Goal: Task Accomplishment & Management: Manage account settings

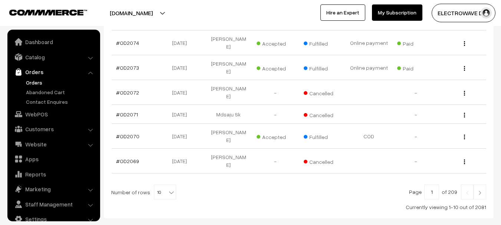
scroll to position [12, 0]
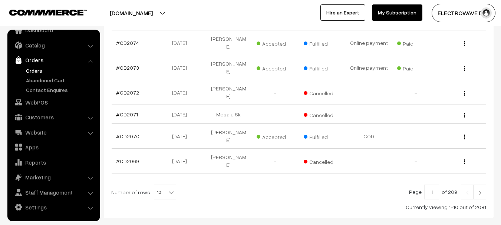
click at [33, 68] on link "Orders" at bounding box center [60, 71] width 73 height 8
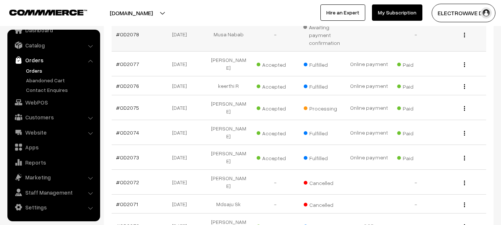
scroll to position [148, 0]
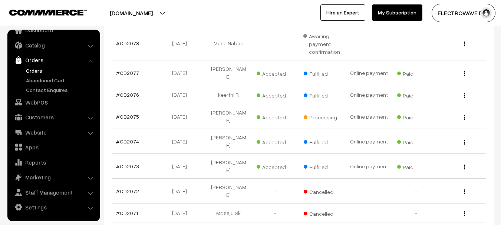
click at [154, 11] on button "[DOMAIN_NAME]" at bounding box center [131, 13] width 95 height 19
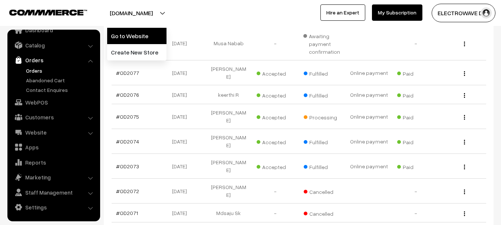
click at [152, 29] on link "Go to Website" at bounding box center [136, 36] width 59 height 16
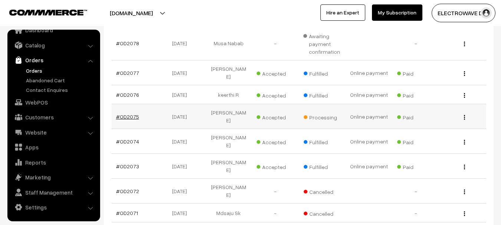
click at [131, 113] on link "#OD2075" at bounding box center [127, 116] width 23 height 6
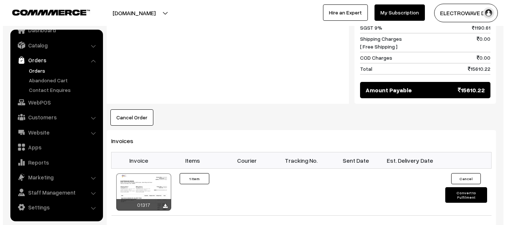
scroll to position [408, 0]
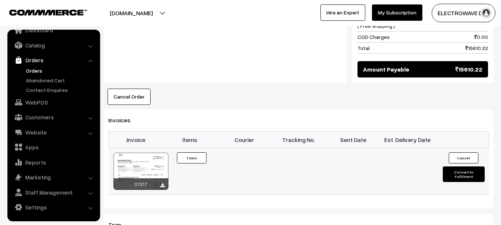
click at [447, 167] on button "Convert to Fulfilment" at bounding box center [463, 174] width 42 height 16
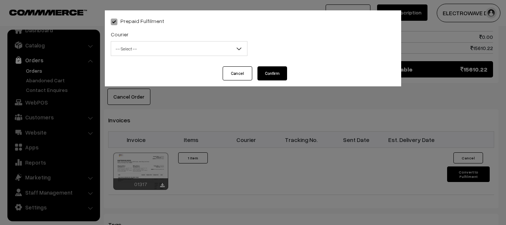
click at [160, 48] on span "-- Select --" at bounding box center [179, 48] width 136 height 13
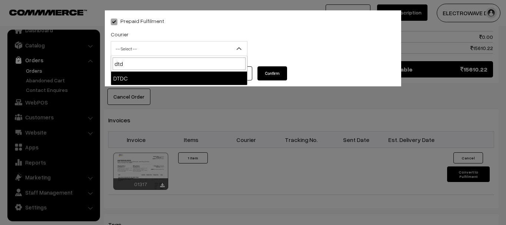
type input "dtdc"
select select "7"
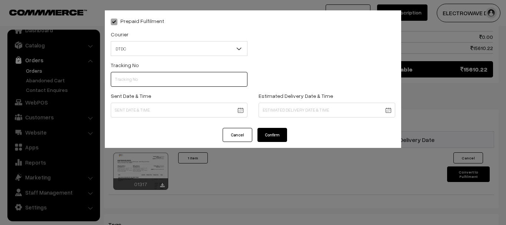
click at [163, 82] on input "text" at bounding box center [179, 79] width 137 height 15
drag, startPoint x: 125, startPoint y: 81, endPoint x: 131, endPoint y: 100, distance: 19.9
click at [125, 82] on input "D350129" at bounding box center [179, 79] width 137 height 15
type input "D350129"
drag, startPoint x: 117, startPoint y: 79, endPoint x: 105, endPoint y: 82, distance: 12.2
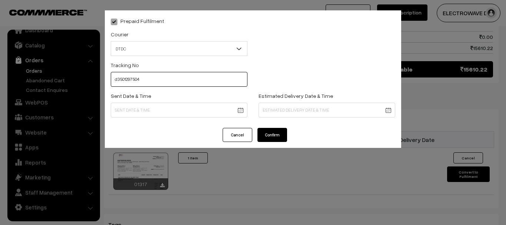
click at [105, 82] on div "Prepaid Fulfilment Courier -- Select -- BlueDart Xpressbees Delhivery Speed Pos…" at bounding box center [253, 68] width 296 height 117
type input "D3501297504"
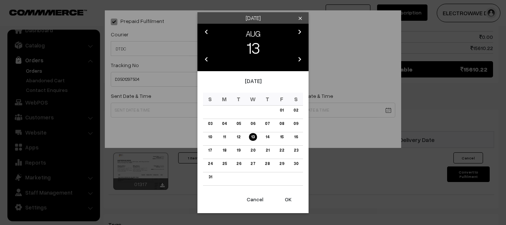
click at [289, 193] on button "OK" at bounding box center [288, 199] width 30 height 16
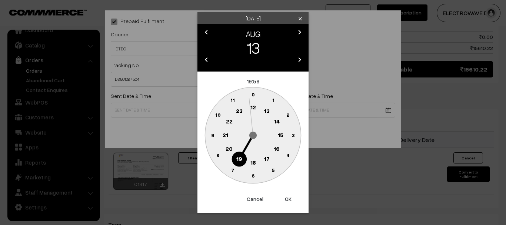
click at [289, 194] on button "OK" at bounding box center [288, 199] width 30 height 16
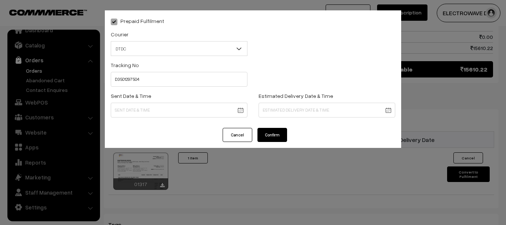
type input "13-08-2025 19:59"
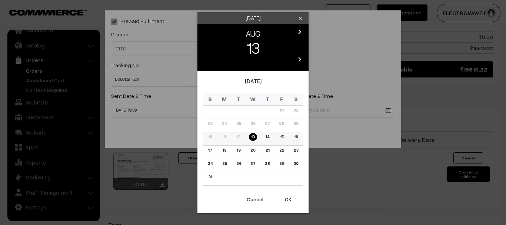
click at [297, 138] on link "16" at bounding box center [296, 137] width 8 height 8
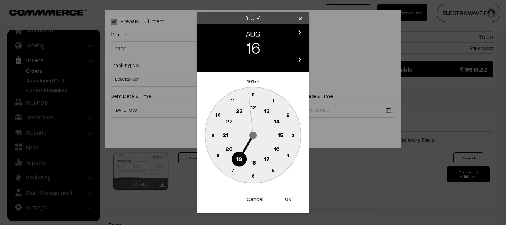
click at [287, 196] on button "OK" at bounding box center [288, 199] width 30 height 16
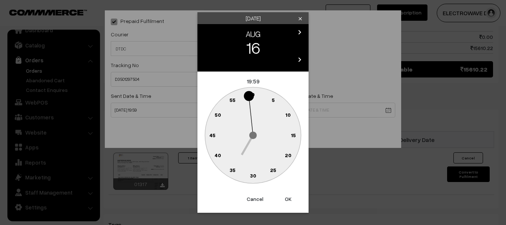
drag, startPoint x: 287, startPoint y: 196, endPoint x: 280, endPoint y: 174, distance: 23.3
click at [287, 196] on button "OK" at bounding box center [288, 199] width 30 height 16
type input "16-08-2025 19:59"
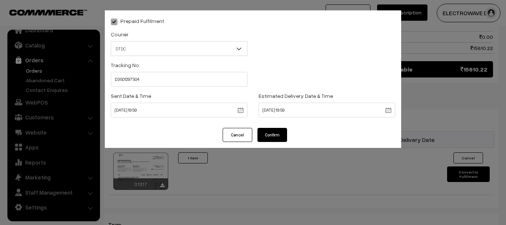
click at [269, 130] on button "Confirm" at bounding box center [272, 135] width 30 height 14
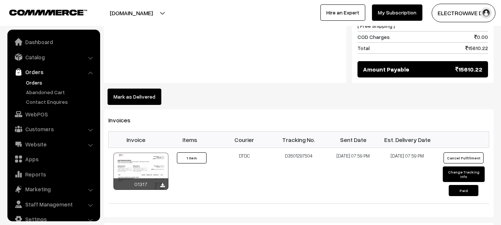
scroll to position [12, 0]
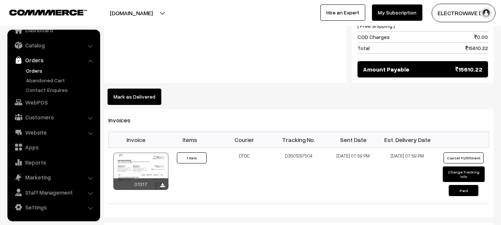
click at [155, 6] on button "[DOMAIN_NAME]" at bounding box center [131, 13] width 95 height 19
click at [149, 42] on link "Go to Website" at bounding box center [136, 36] width 59 height 16
click at [163, 11] on button "[DOMAIN_NAME]" at bounding box center [131, 13] width 95 height 19
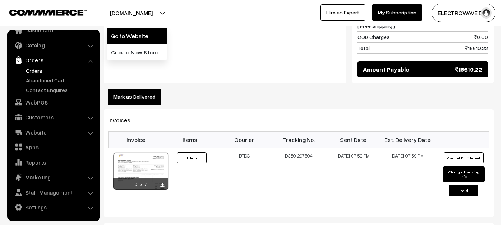
click at [154, 29] on link "Go to Website" at bounding box center [136, 36] width 59 height 16
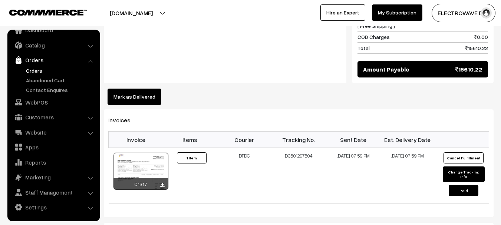
click at [38, 69] on link "Orders" at bounding box center [60, 71] width 73 height 8
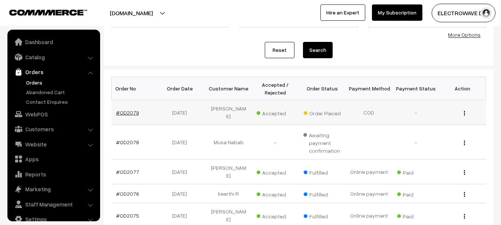
scroll to position [12, 0]
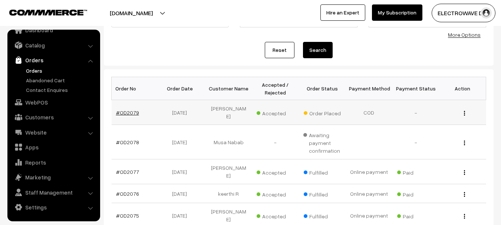
click at [124, 109] on link "#OD2079" at bounding box center [127, 112] width 23 height 6
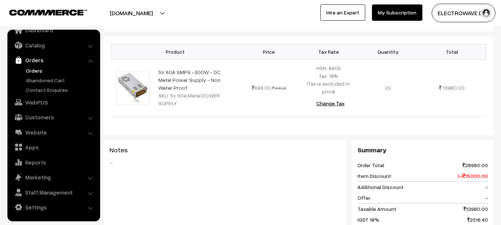
scroll to position [148, 0]
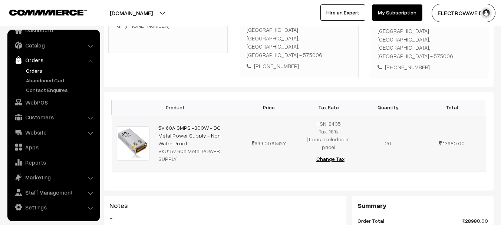
drag, startPoint x: 234, startPoint y: 118, endPoint x: 156, endPoint y: 105, distance: 78.9
click at [156, 115] on td "5V 60A SMPS -300W - DC Metal Power Supply - Non Water Proof SKU: 5v 60a Metal P…" at bounding box center [196, 143] width 85 height 57
click at [240, 124] on td "699.00 1449.00" at bounding box center [269, 143] width 60 height 57
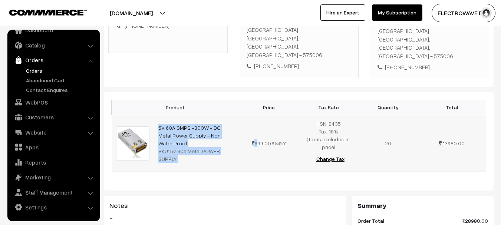
drag, startPoint x: 240, startPoint y: 124, endPoint x: 153, endPoint y: 109, distance: 88.4
click at [153, 115] on tr "5V 60A SMPS -300W - DC Metal Power Supply - Non Water Proof SKU: 5v 60a Metal P…" at bounding box center [299, 143] width 374 height 57
click at [241, 127] on td "699.00 1449.00" at bounding box center [269, 143] width 60 height 57
drag, startPoint x: 240, startPoint y: 126, endPoint x: 156, endPoint y: 104, distance: 86.4
click at [157, 115] on tr "5V 60A SMPS -300W - DC Metal Power Supply - Non Water Proof SKU: 5v 60a Metal P…" at bounding box center [299, 143] width 374 height 57
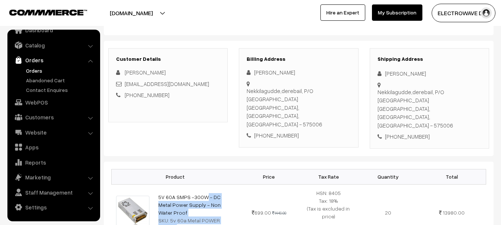
scroll to position [37, 0]
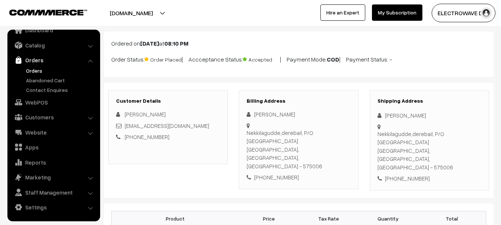
click at [458, 135] on div "Nekkilagudde,derebail, P/O Ashoknagar Mangaluru, Karnataka, India - 575006" at bounding box center [429, 151] width 104 height 42
click at [459, 135] on div "Nekkilagudde,derebail, P/O Ashoknagar Mangaluru, Karnataka, India - 575006" at bounding box center [429, 151] width 104 height 42
click at [459, 136] on div "Nekkilagudde,derebail, P/O Ashoknagar Mangaluru, Karnataka, India - 575006" at bounding box center [429, 151] width 104 height 42
copy div "575006"
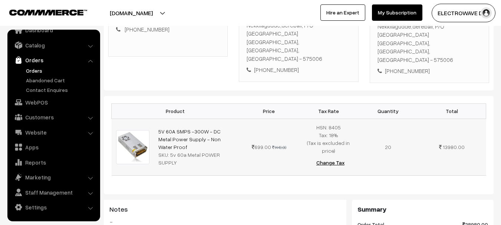
scroll to position [222, 0]
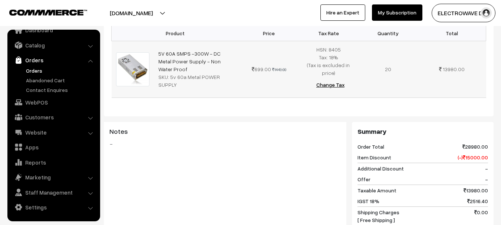
drag, startPoint x: 254, startPoint y: 43, endPoint x: 295, endPoint y: 42, distance: 41.1
click at [295, 42] on td "699.00 1449.00" at bounding box center [269, 69] width 60 height 57
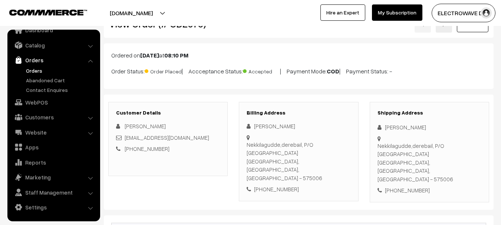
scroll to position [0, 0]
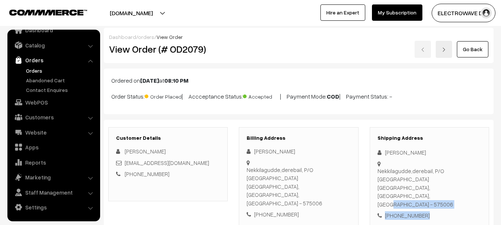
drag, startPoint x: 411, startPoint y: 172, endPoint x: 447, endPoint y: 174, distance: 36.4
click at [447, 179] on div "Shipping Address Ravichandra K Nekkilagudde,derebail, P/O Ashoknagar Mangaluru,…" at bounding box center [428, 177] width 119 height 100
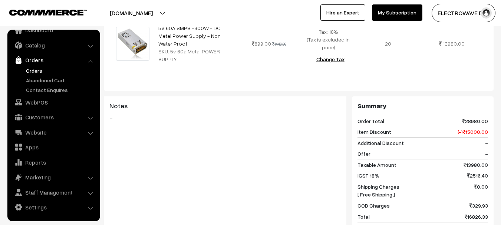
scroll to position [259, 0]
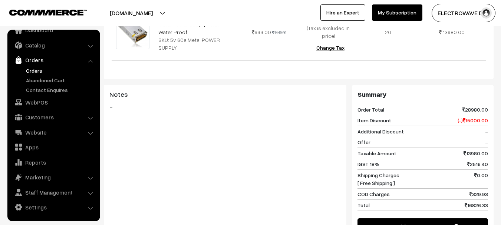
drag, startPoint x: 474, startPoint y: 166, endPoint x: 493, endPoint y: 166, distance: 18.9
click at [493, 166] on div "Summary Order Total 28980.00 Item Discount (-) 15000.00 Additional Discount - O…" at bounding box center [423, 162] width 142 height 155
drag, startPoint x: 352, startPoint y: 166, endPoint x: 493, endPoint y: 163, distance: 140.4
click at [493, 163] on div "Summary Order Total 28980.00 Item Discount (-) 15000.00 Additional Discount - O…" at bounding box center [423, 162] width 142 height 155
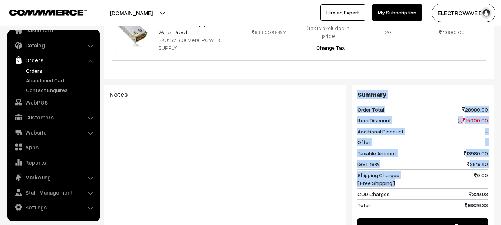
drag, startPoint x: 396, startPoint y: 156, endPoint x: 358, endPoint y: 65, distance: 98.6
click at [358, 85] on div "Summary Order Total 28980.00 Item Discount (-) 15000.00 Additional Discount - O…" at bounding box center [423, 162] width 142 height 155
click at [441, 115] on div "Item Discount (-) 15000.00" at bounding box center [422, 120] width 130 height 11
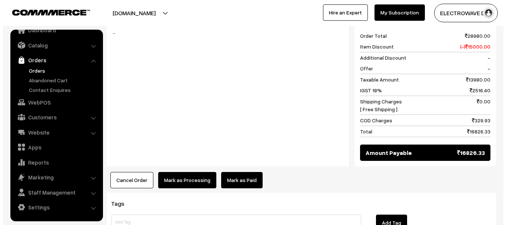
scroll to position [333, 0]
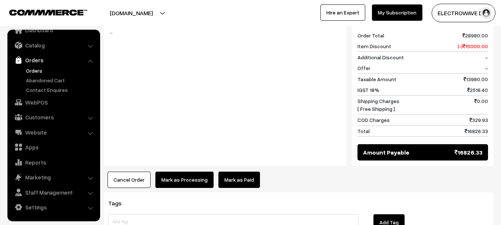
click at [185, 172] on button "Mark as Processing" at bounding box center [184, 180] width 58 height 16
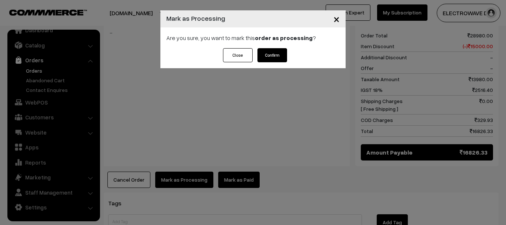
click at [274, 56] on button "Confirm" at bounding box center [272, 55] width 30 height 14
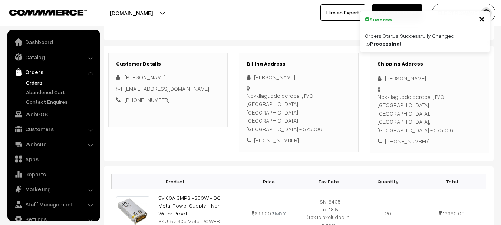
scroll to position [12, 0]
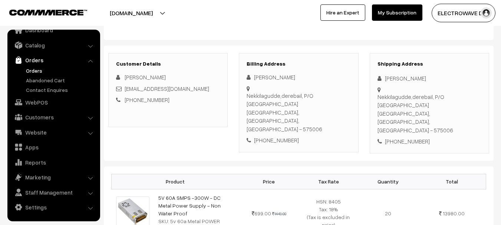
click at [40, 73] on link "Orders" at bounding box center [60, 71] width 73 height 8
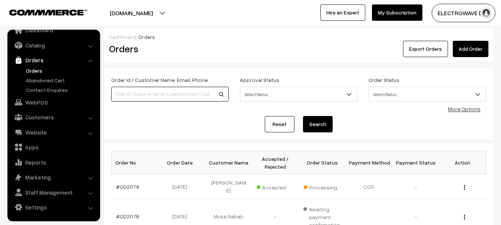
click at [153, 95] on input at bounding box center [169, 94] width 117 height 15
type input "[PERSON_NAME]"
click at [303, 116] on button "Search" at bounding box center [318, 124] width 30 height 16
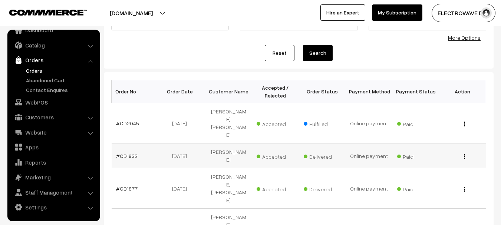
scroll to position [74, 0]
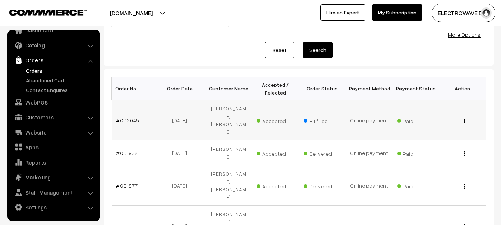
click at [125, 117] on link "#OD2045" at bounding box center [127, 120] width 23 height 6
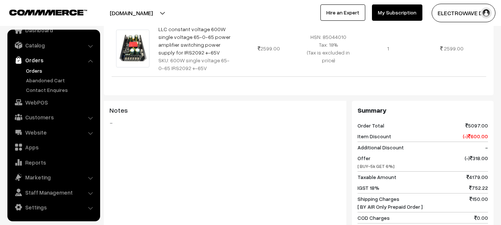
scroll to position [333, 0]
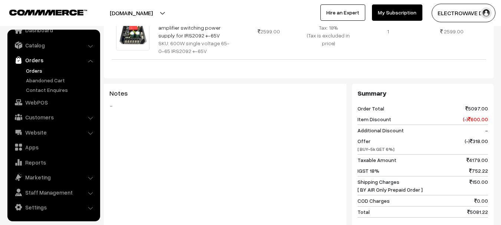
click at [36, 73] on link "Orders" at bounding box center [60, 71] width 73 height 8
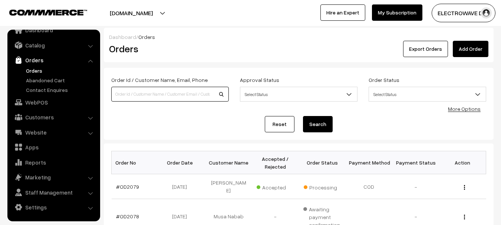
click at [162, 97] on input at bounding box center [169, 94] width 117 height 15
type input "5v 60a"
click at [303, 116] on button "Search" at bounding box center [318, 124] width 30 height 16
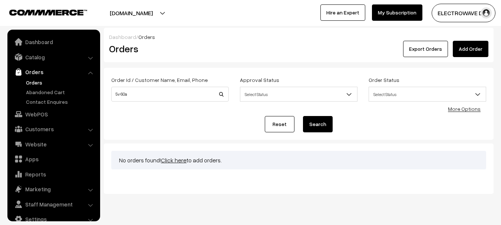
scroll to position [12, 0]
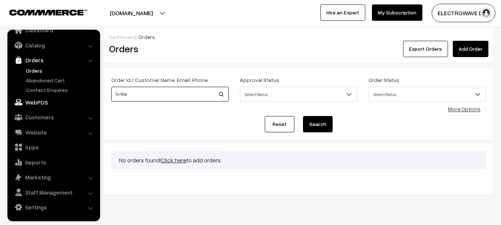
click at [69, 104] on body "Thank you for showing interest. Our team will call you shortly. Close [DOMAIN_N…" at bounding box center [250, 121] width 501 height 242
type input "560"
click at [303, 116] on button "Search" at bounding box center [318, 124] width 30 height 16
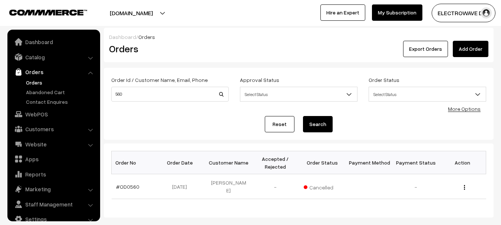
scroll to position [35, 0]
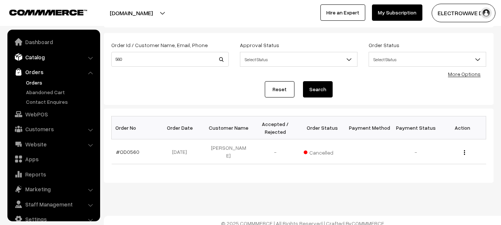
click at [38, 56] on link "Catalog" at bounding box center [53, 56] width 88 height 13
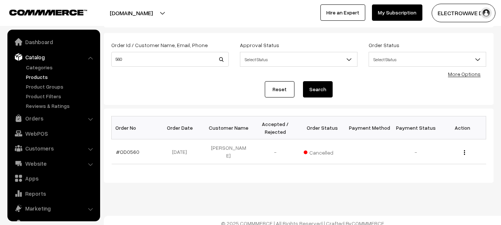
click at [36, 74] on link "Products" at bounding box center [60, 77] width 73 height 8
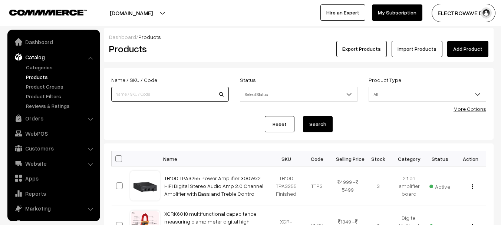
drag, startPoint x: 0, startPoint y: 0, endPoint x: 143, endPoint y: 97, distance: 173.4
click at [143, 97] on input at bounding box center [169, 94] width 117 height 15
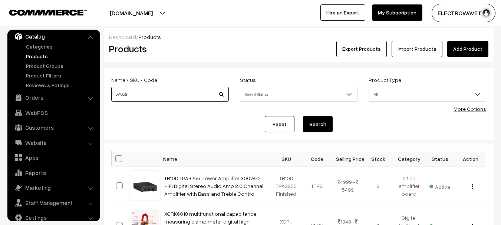
type input "5v 60a"
click at [303, 116] on button "Search" at bounding box center [318, 124] width 30 height 16
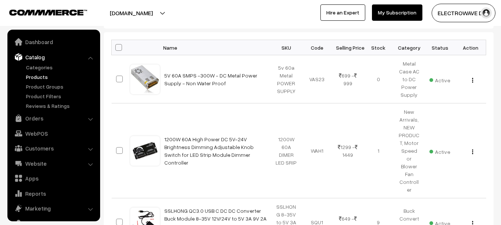
scroll to position [21, 0]
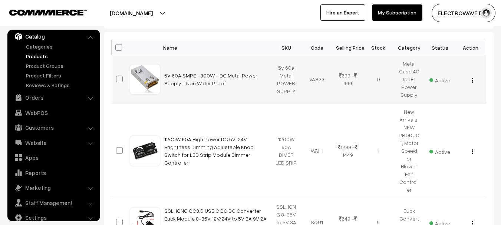
click at [472, 79] on img "button" at bounding box center [472, 80] width 1 height 5
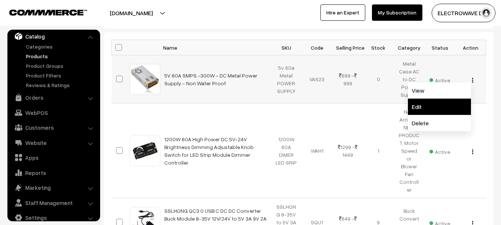
click at [440, 103] on link "Edit" at bounding box center [439, 107] width 63 height 16
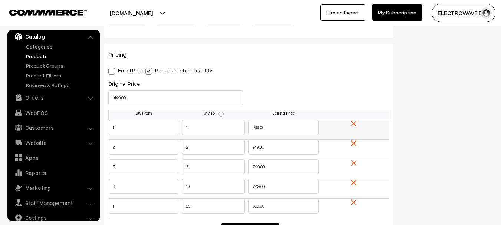
scroll to position [644, 0]
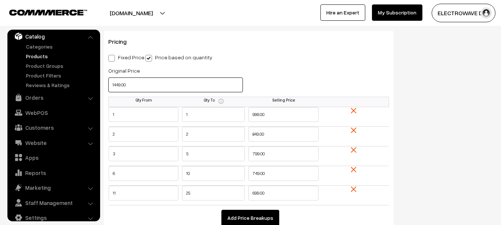
drag, startPoint x: 138, startPoint y: 92, endPoint x: 140, endPoint y: 86, distance: 5.9
click at [129, 92] on input "1449.00" at bounding box center [175, 84] width 134 height 15
drag, startPoint x: 112, startPoint y: 85, endPoint x: 104, endPoint y: 85, distance: 8.2
click at [104, 85] on div "Original Price 1449.00" at bounding box center [176, 81] width 146 height 31
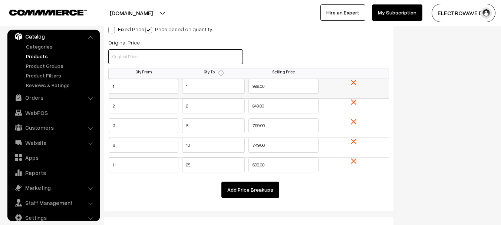
scroll to position [718, 0]
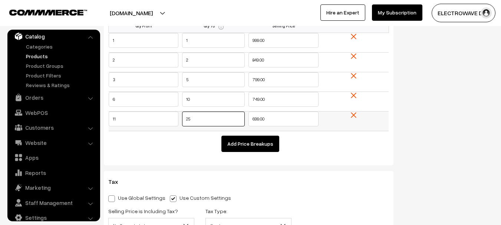
drag, startPoint x: 187, startPoint y: 122, endPoint x: 194, endPoint y: 131, distance: 11.1
click at [186, 122] on input "25" at bounding box center [213, 119] width 63 height 15
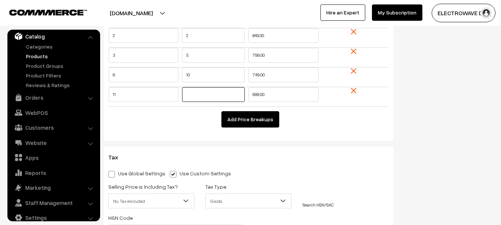
scroll to position [755, 0]
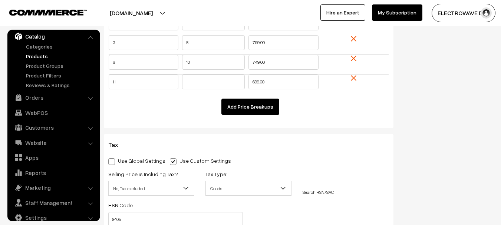
click at [206, 139] on div "Tax Use Global Settings Use Custom Settings Skip Adding Tax Selling Price is In…" at bounding box center [248, 211] width 289 height 154
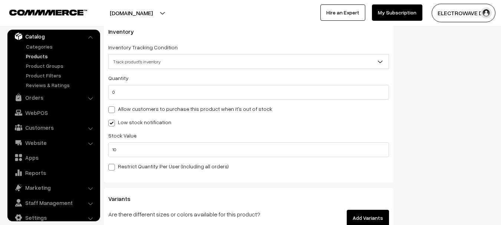
scroll to position [1051, 0]
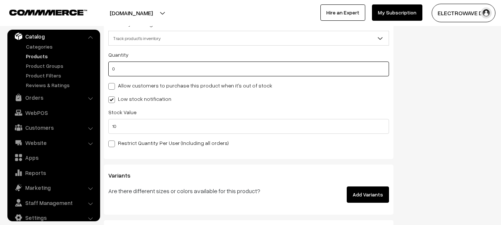
drag, startPoint x: 142, startPoint y: 71, endPoint x: 111, endPoint y: 69, distance: 30.5
click at [111, 69] on input "0" at bounding box center [248, 68] width 280 height 15
type input "2"
type input "25"
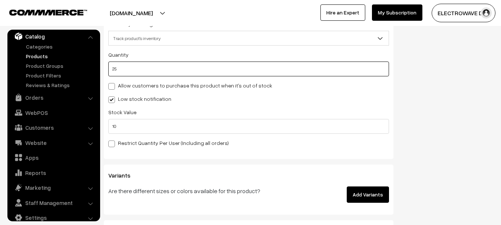
type input "25"
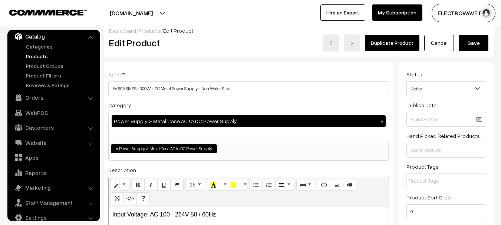
scroll to position [0, 0]
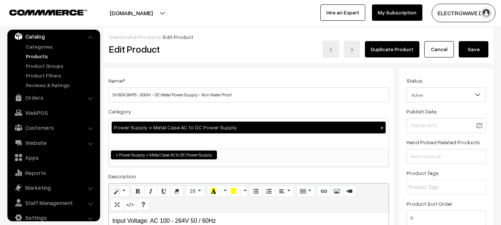
type input "25"
click at [472, 50] on button "Save" at bounding box center [473, 49] width 30 height 16
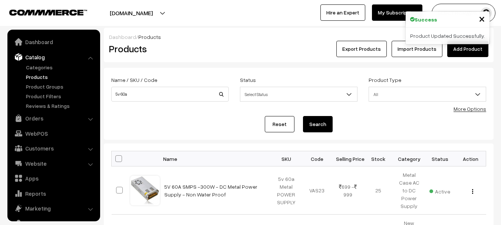
scroll to position [21, 0]
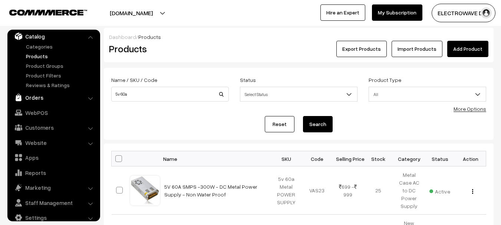
click at [30, 97] on link "Orders" at bounding box center [53, 97] width 88 height 13
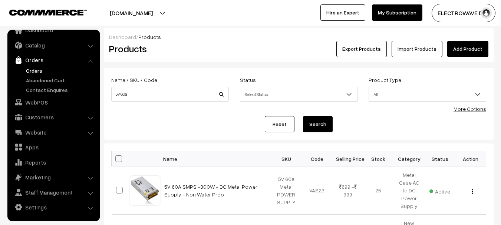
click at [37, 70] on link "Orders" at bounding box center [60, 71] width 73 height 8
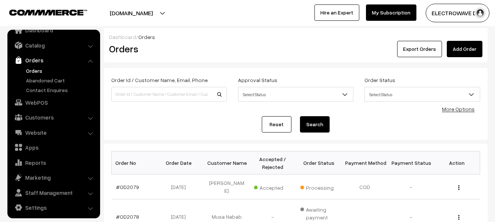
click at [34, 69] on link "Orders" at bounding box center [60, 71] width 73 height 8
